Goal: Navigation & Orientation: Find specific page/section

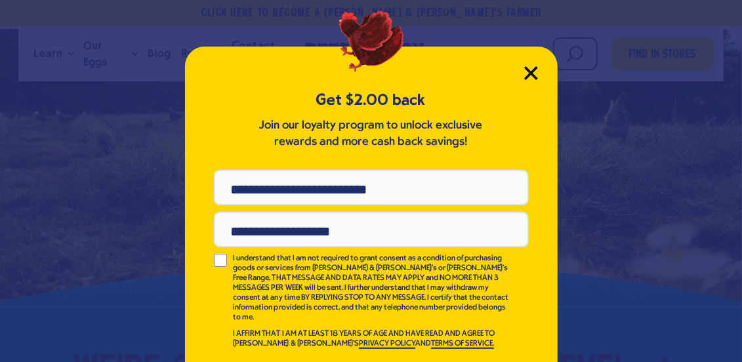
click at [530, 73] on icon "Close Modal" at bounding box center [531, 73] width 12 height 12
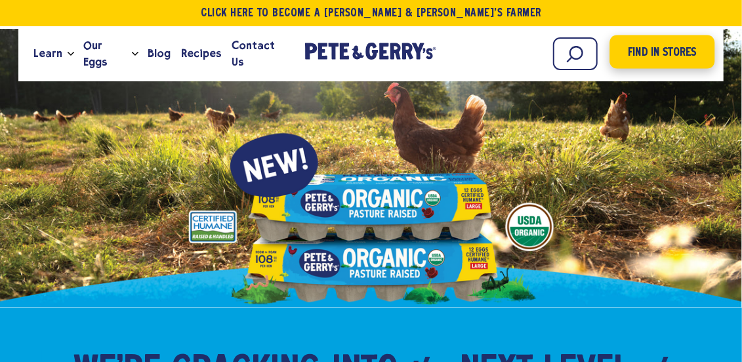
click at [643, 50] on span "Find in Stores" at bounding box center [662, 53] width 68 height 18
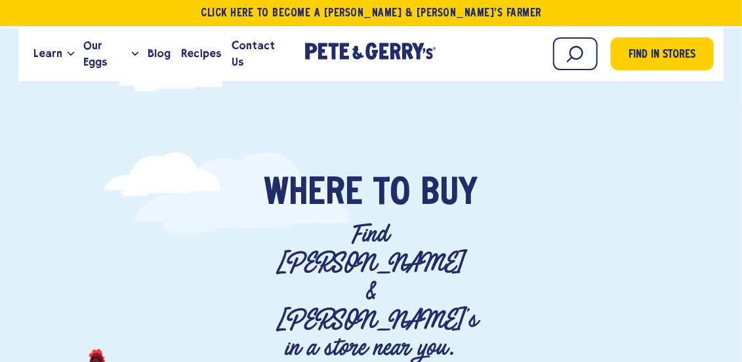
scroll to position [0, 3]
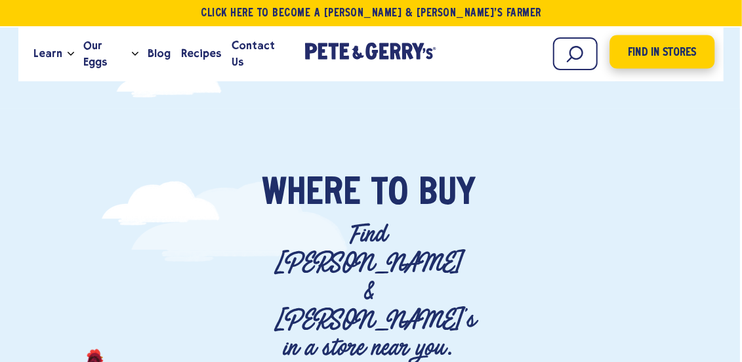
click at [637, 54] on span "Find in Stores" at bounding box center [662, 53] width 68 height 18
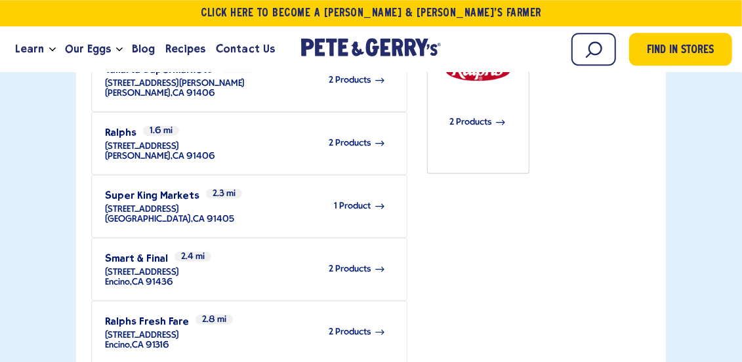
scroll to position [648, 0]
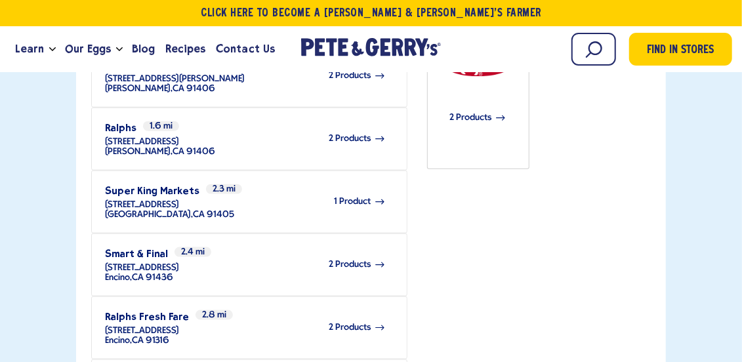
click at [359, 323] on span "2 Products" at bounding box center [350, 328] width 42 height 10
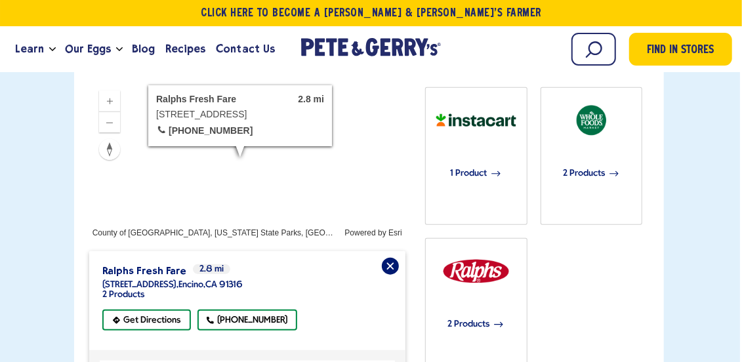
scroll to position [442, 3]
